Goal: Task Accomplishment & Management: Use online tool/utility

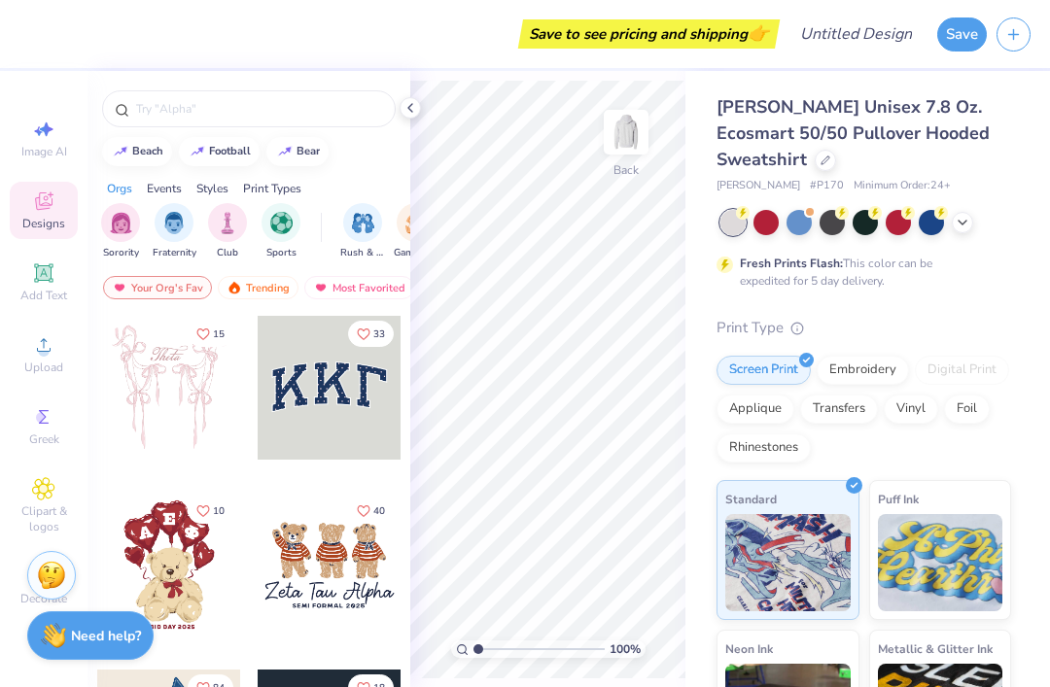
click at [164, 109] on input "text" at bounding box center [258, 108] width 249 height 19
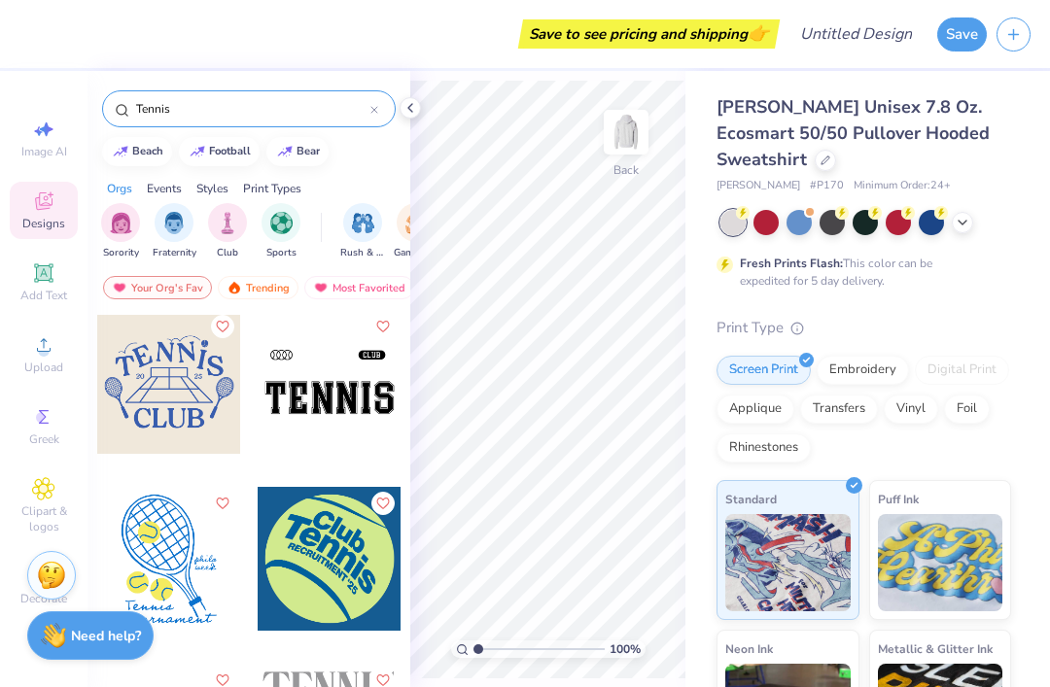
scroll to position [717, 0]
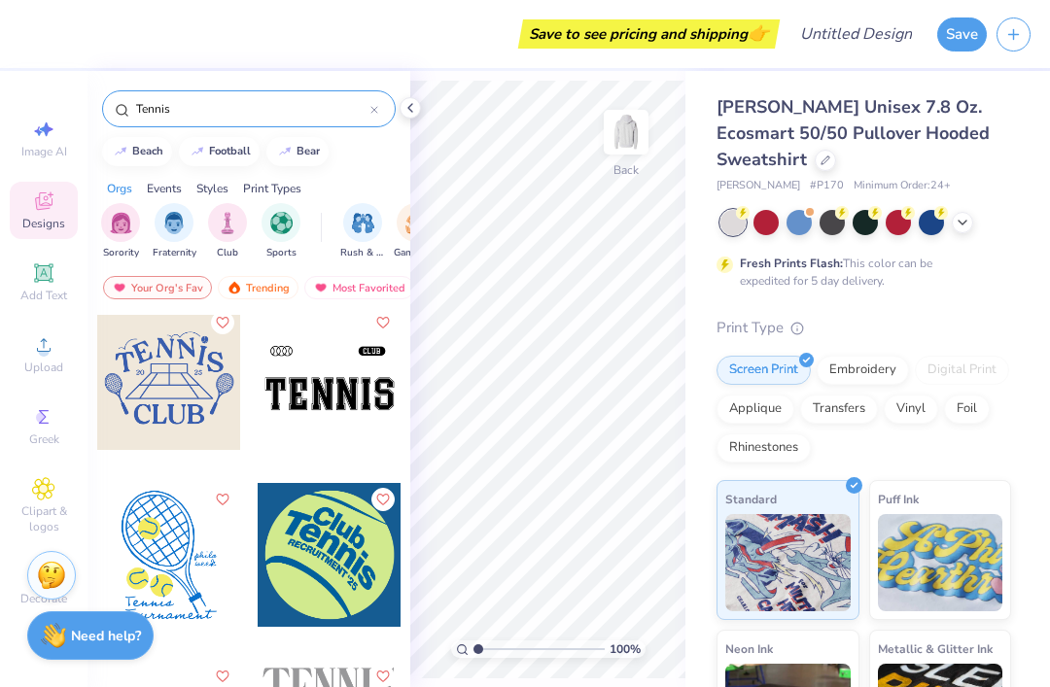
click at [217, 103] on input "Tennis" at bounding box center [252, 108] width 236 height 19
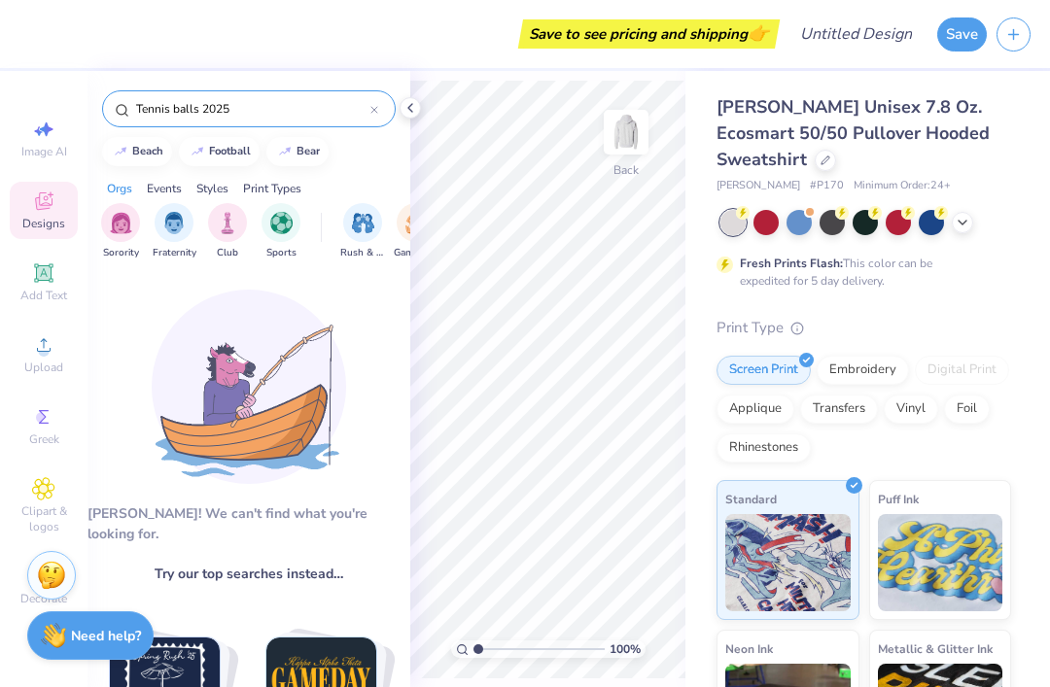
click at [253, 108] on input "Tennis balls 2025" at bounding box center [252, 108] width 236 height 19
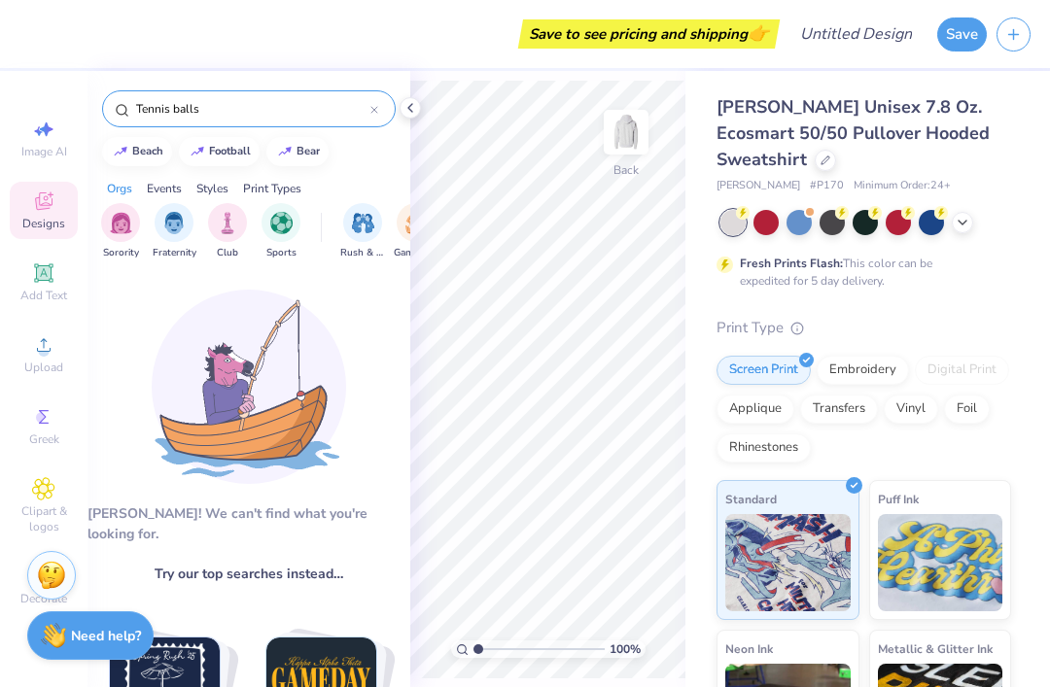
type input "Tennis balls"
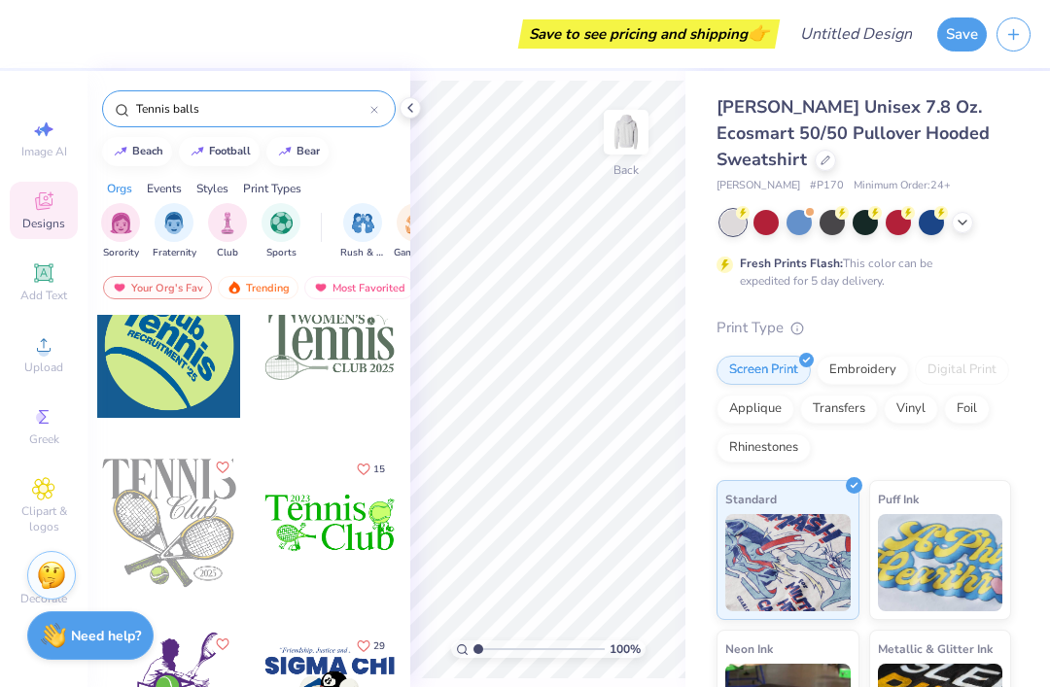
scroll to position [575, 0]
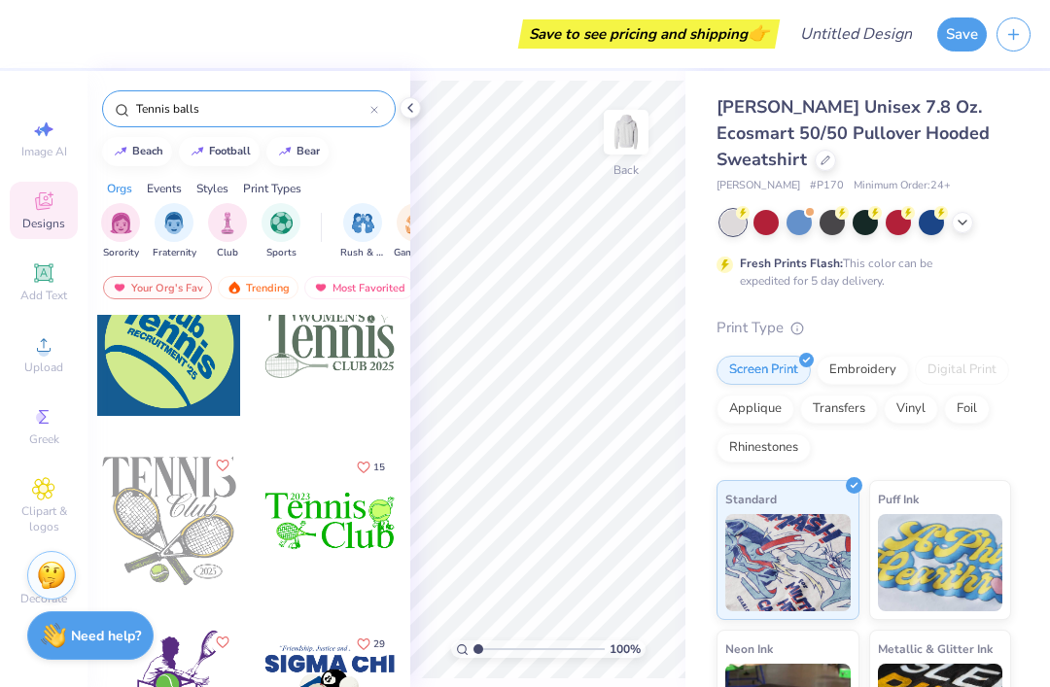
click at [275, 228] on img "filter for Sports" at bounding box center [281, 223] width 22 height 22
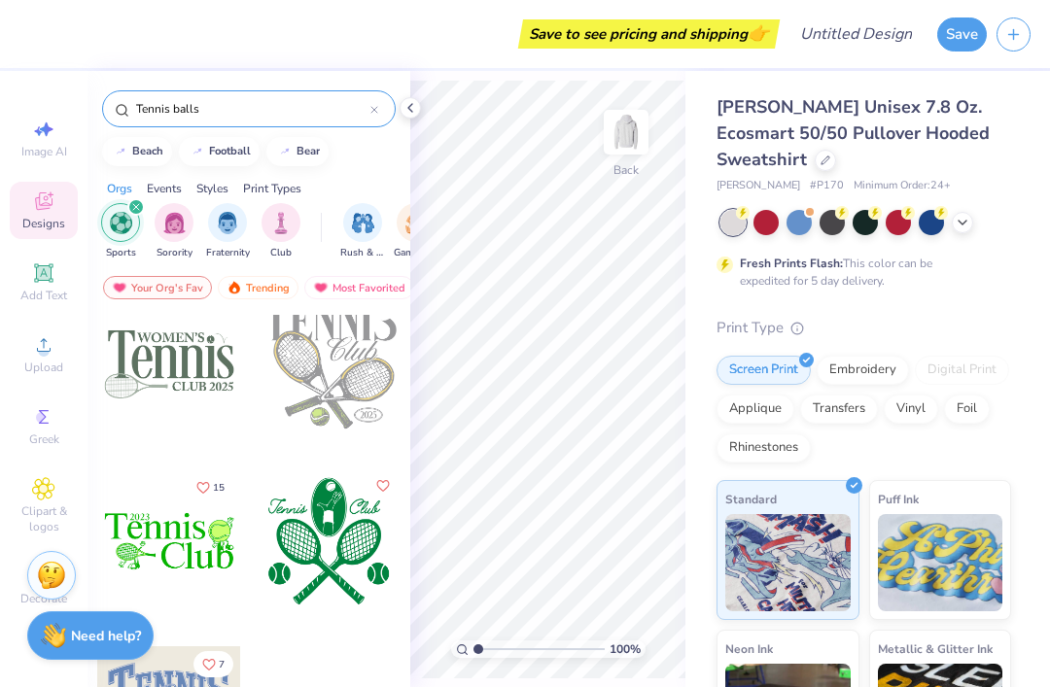
scroll to position [377, 0]
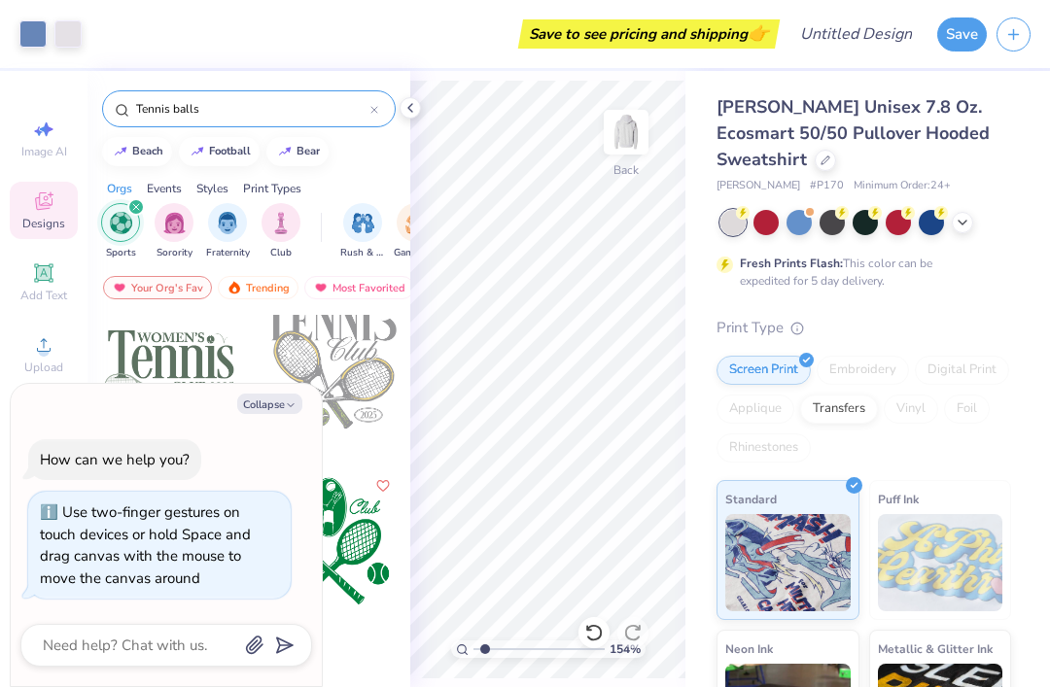
type input "2.31716770991782"
type textarea "x"
type input "2.50965589984888"
type textarea "x"
type input "2.50965589984888"
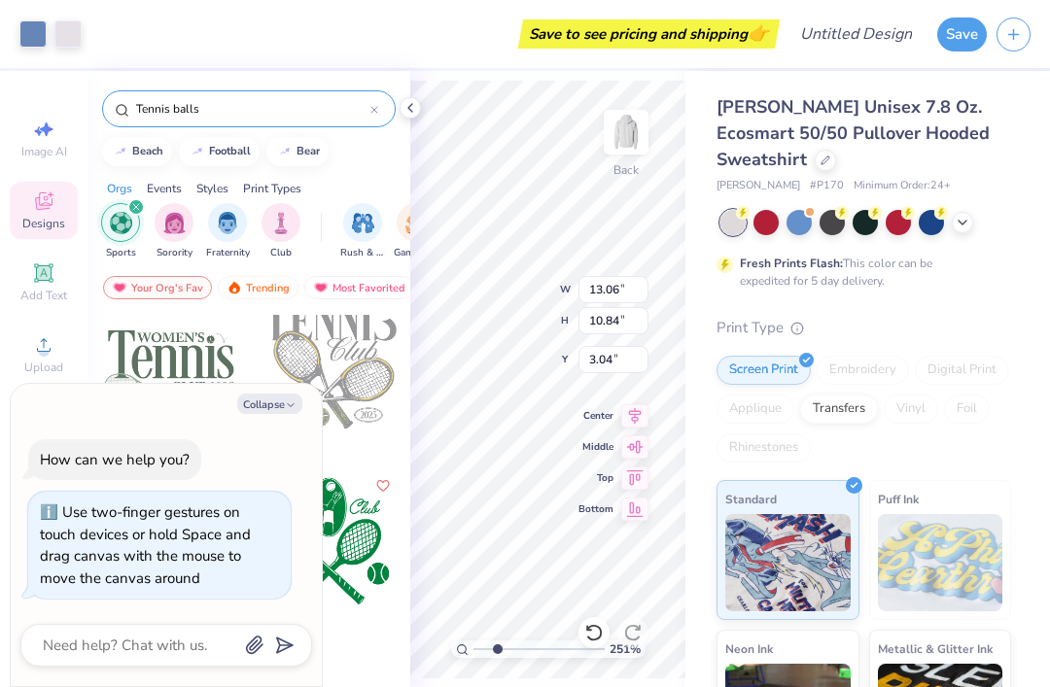
type textarea "x"
type input "2.50965589984888"
type textarea "x"
click at [408, 101] on icon at bounding box center [410, 108] width 16 height 16
type input "2.50965589984888"
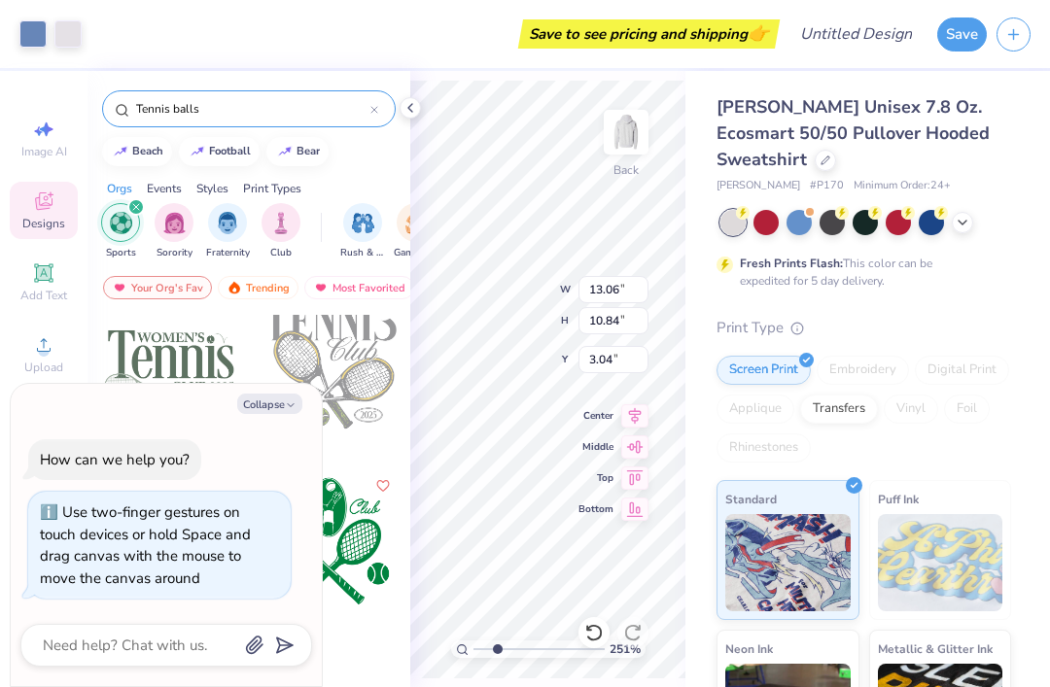
type textarea "x"
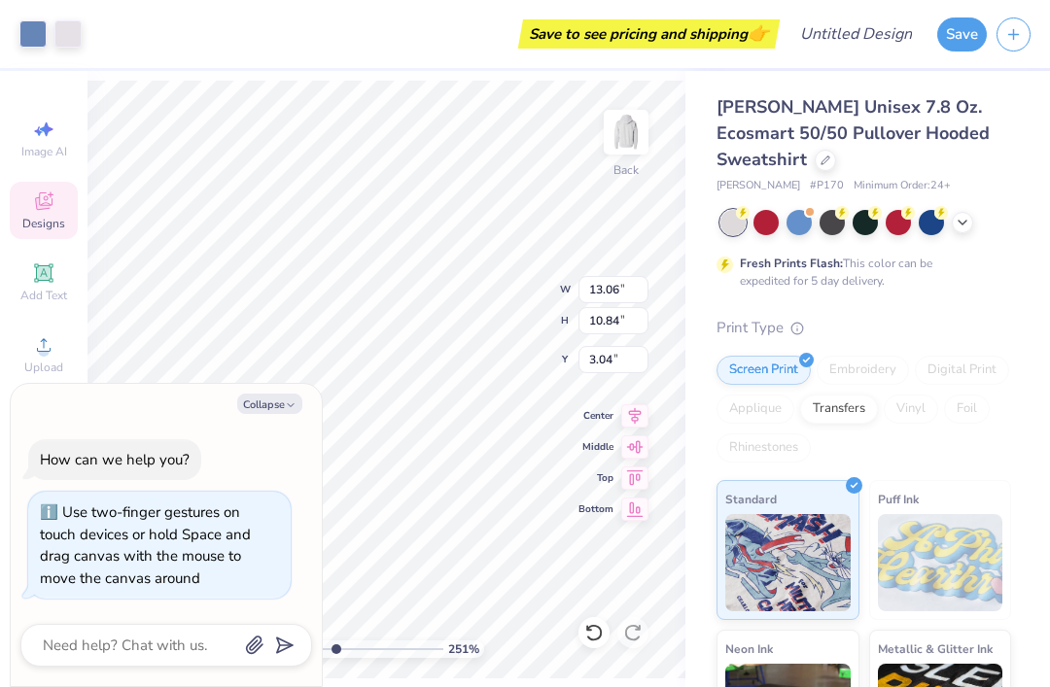
type input "2.50965589984888"
type textarea "x"
type input "1"
click at [859, 224] on div at bounding box center [865, 222] width 25 height 25
type textarea "x"
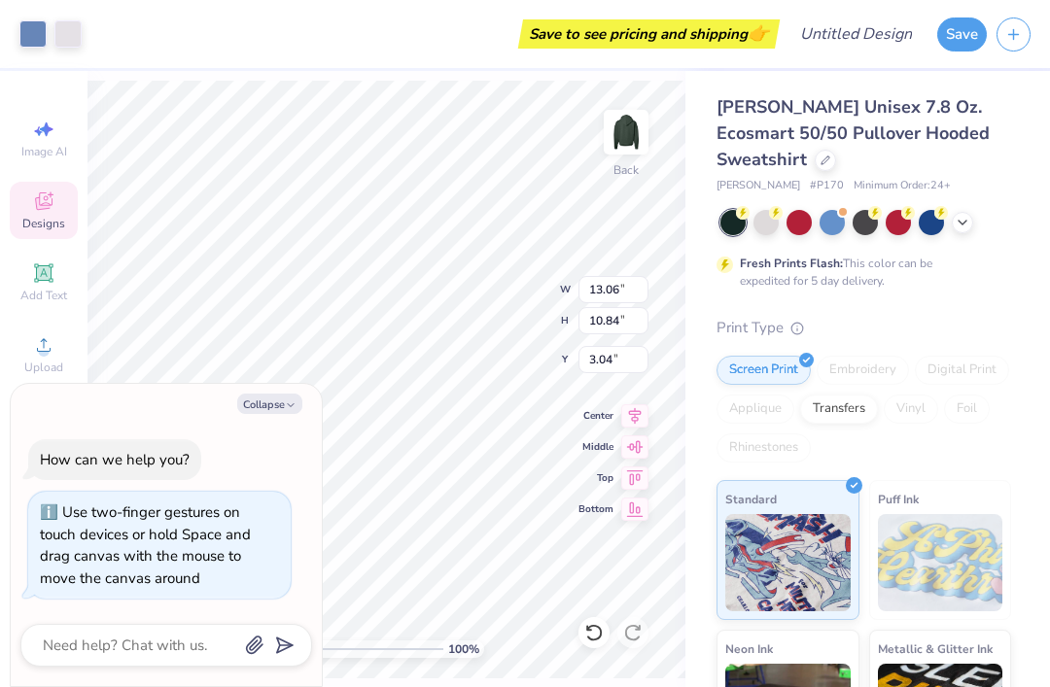
scroll to position [0, 0]
